Goal: Use online tool/utility: Use online tool/utility

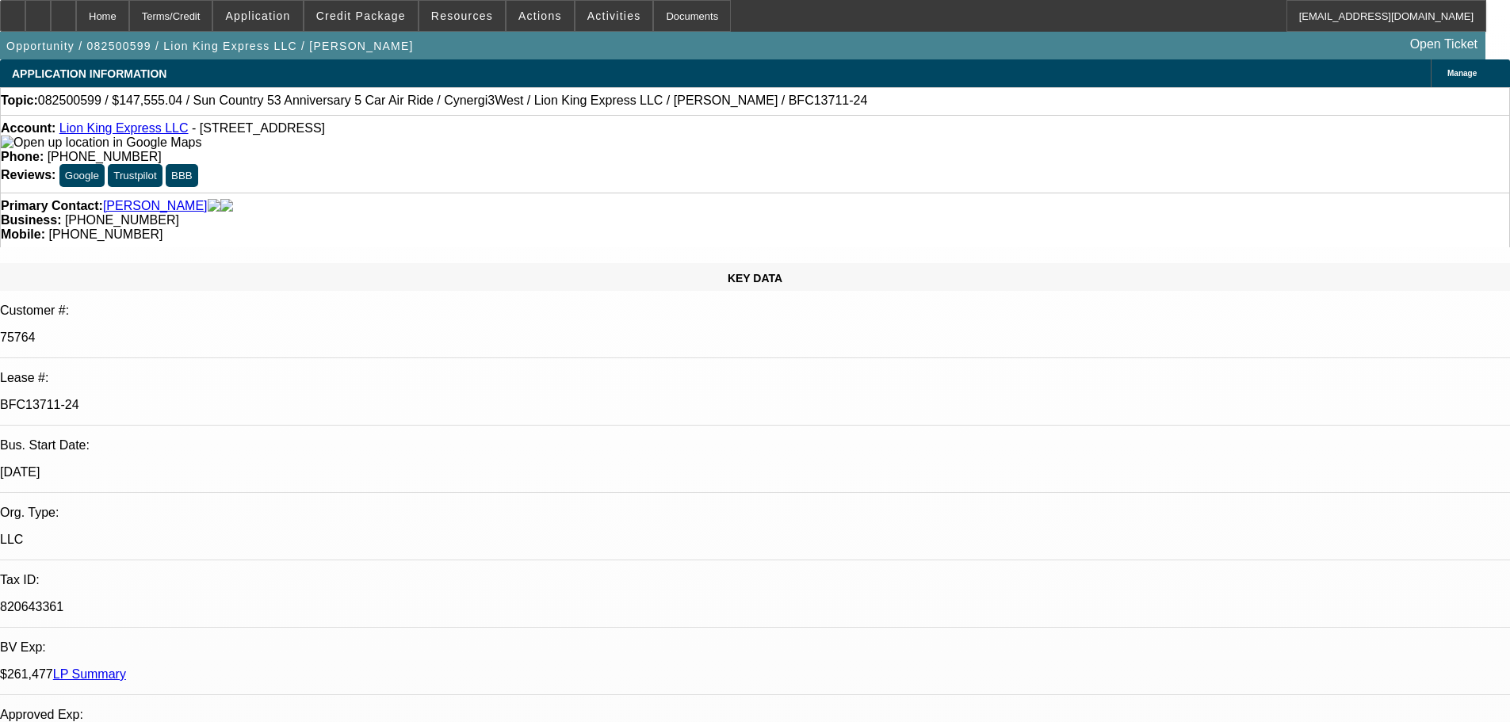
select select "0"
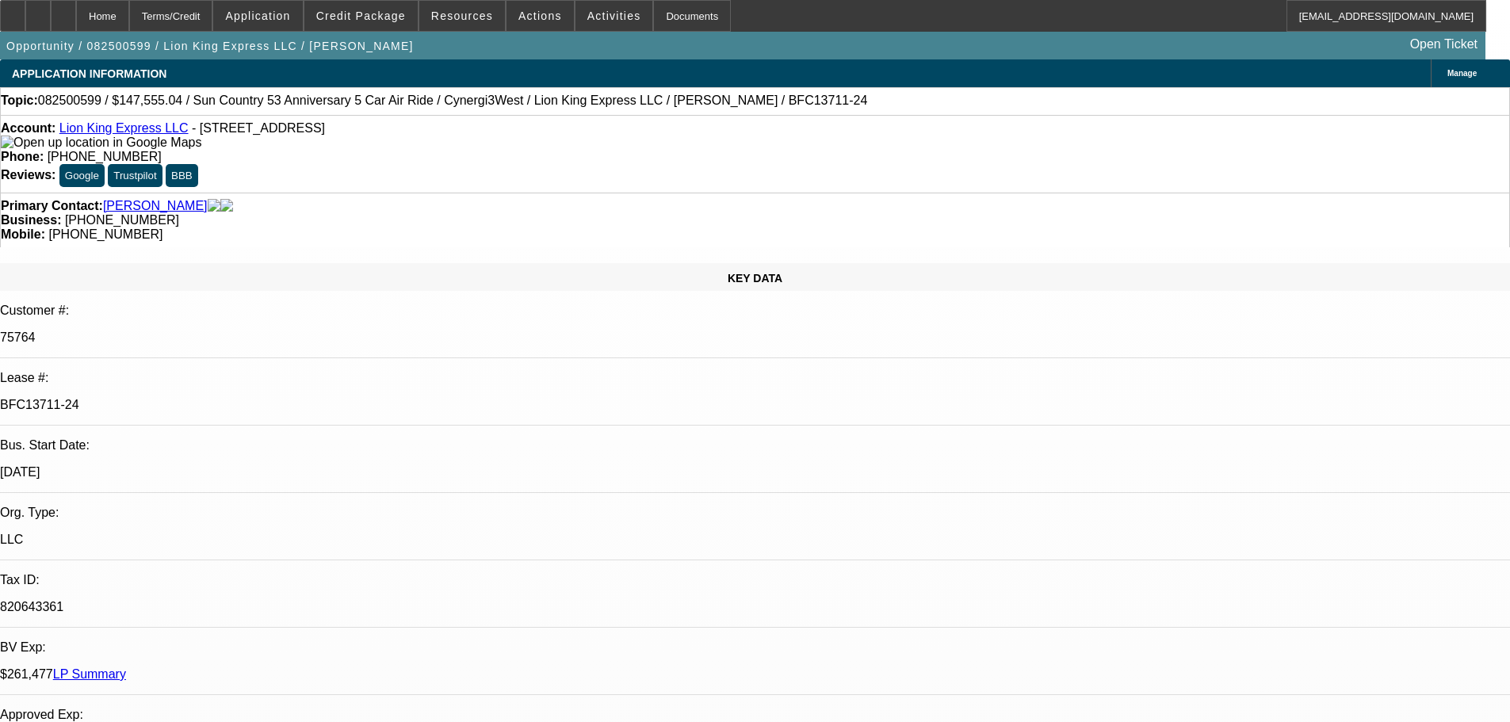
select select "0"
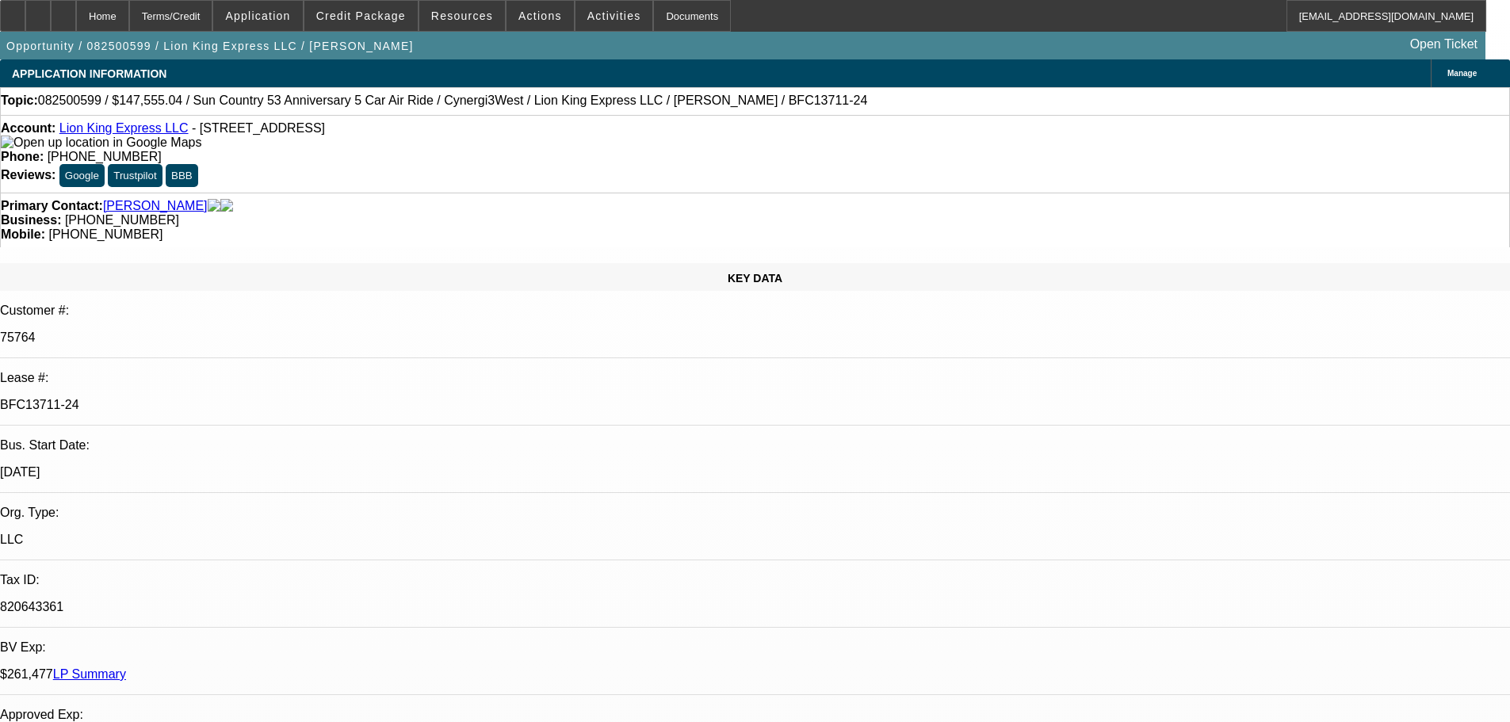
select select "0"
select select "1"
select select "6"
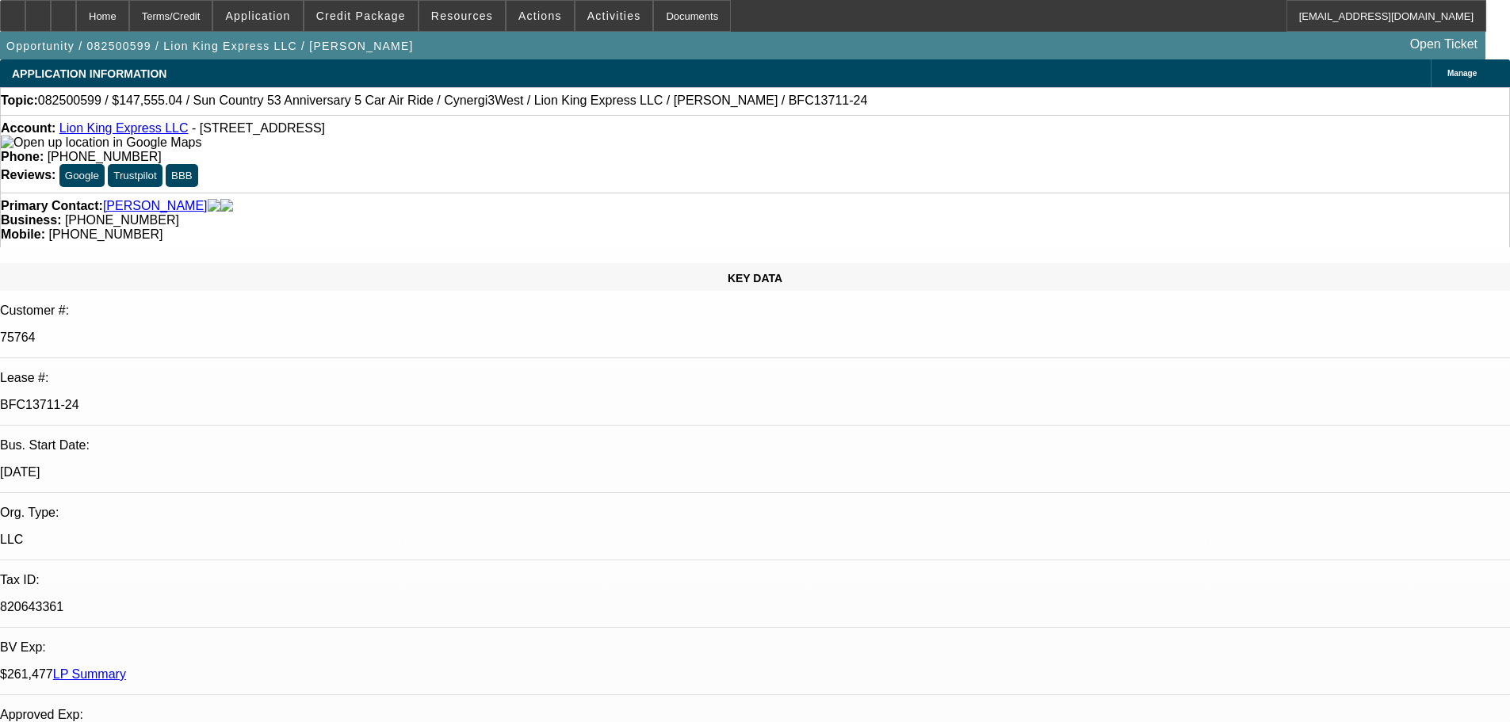
select select "1"
select select "6"
select select "1"
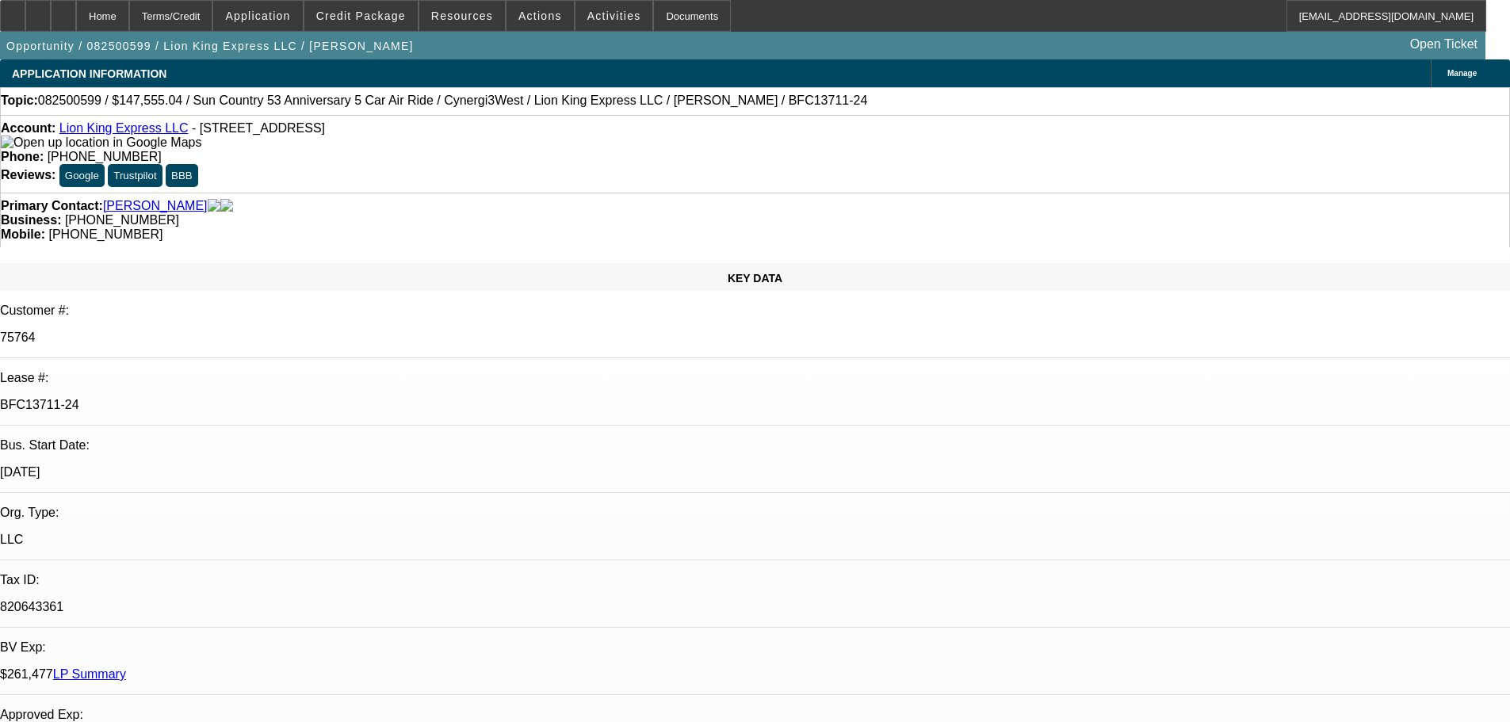
select select "6"
select select "1"
select select "6"
